Goal: Transaction & Acquisition: Purchase product/service

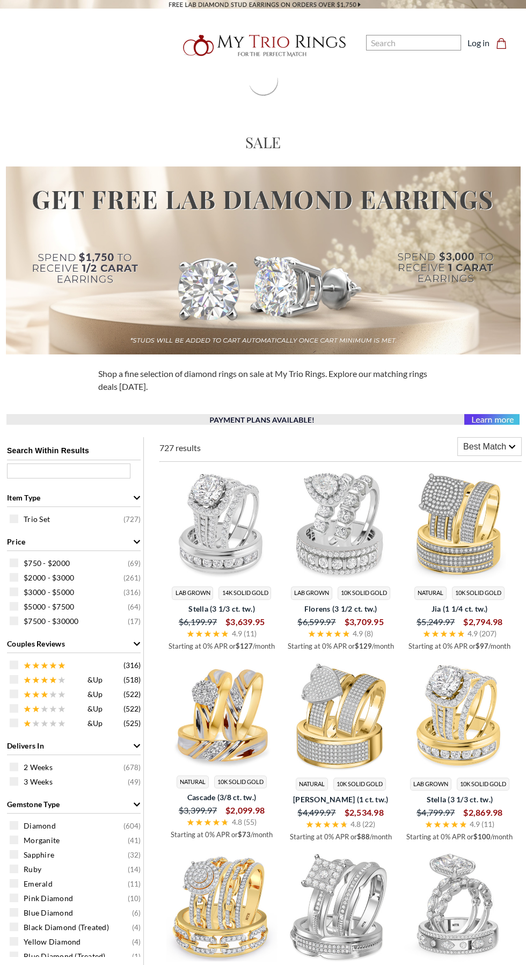
click at [417, 284] on img at bounding box center [263, 260] width 515 height 188
click at [341, 537] on img at bounding box center [341, 524] width 111 height 111
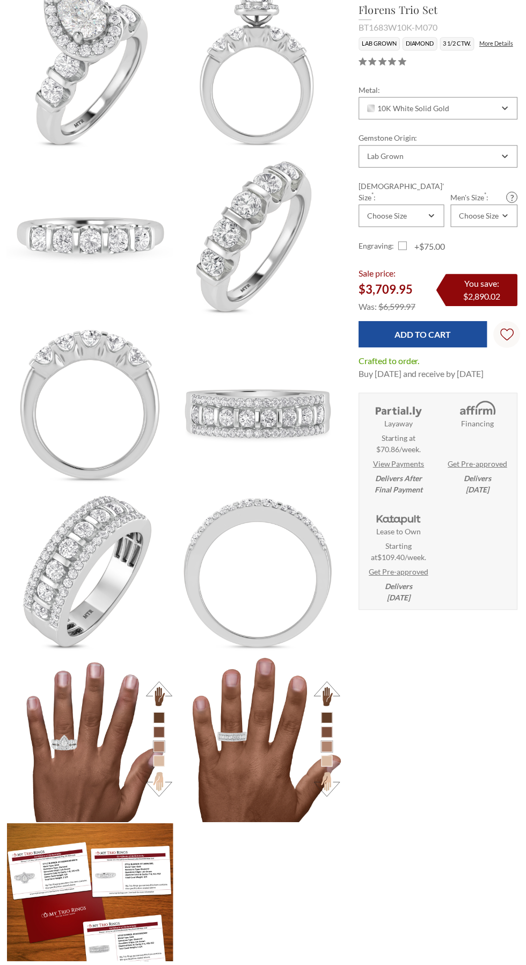
scroll to position [494, 0]
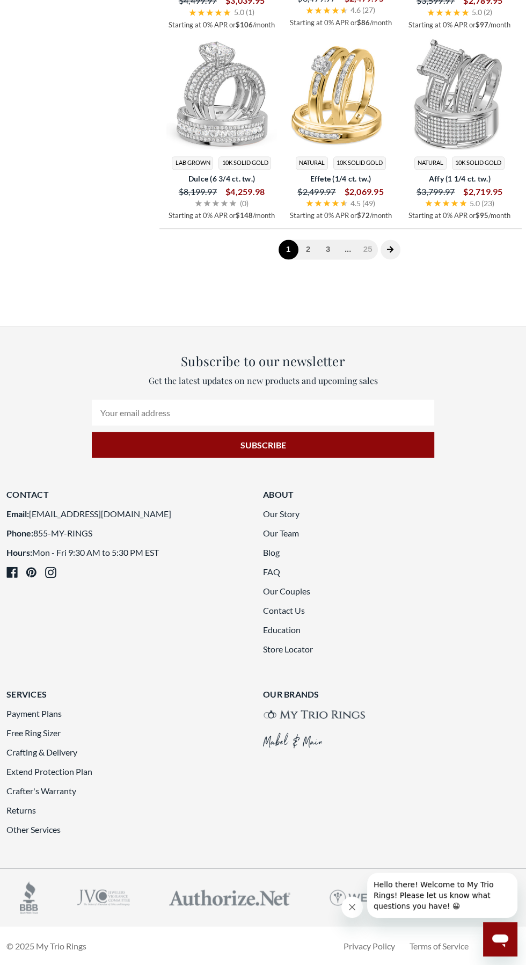
scroll to position [2062, 0]
